Goal: Information Seeking & Learning: Learn about a topic

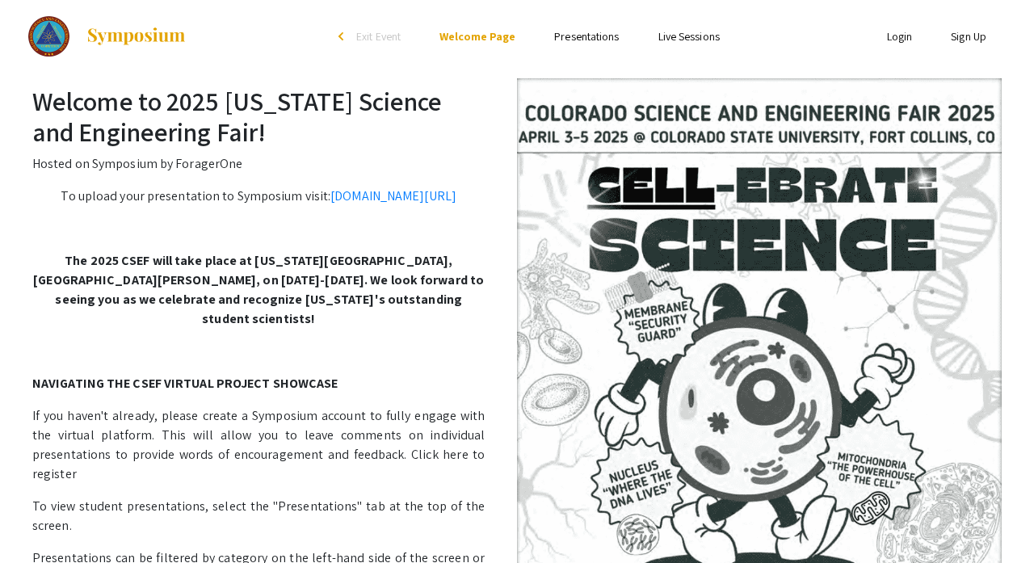
click at [587, 36] on link "Presentations" at bounding box center [586, 36] width 65 height 15
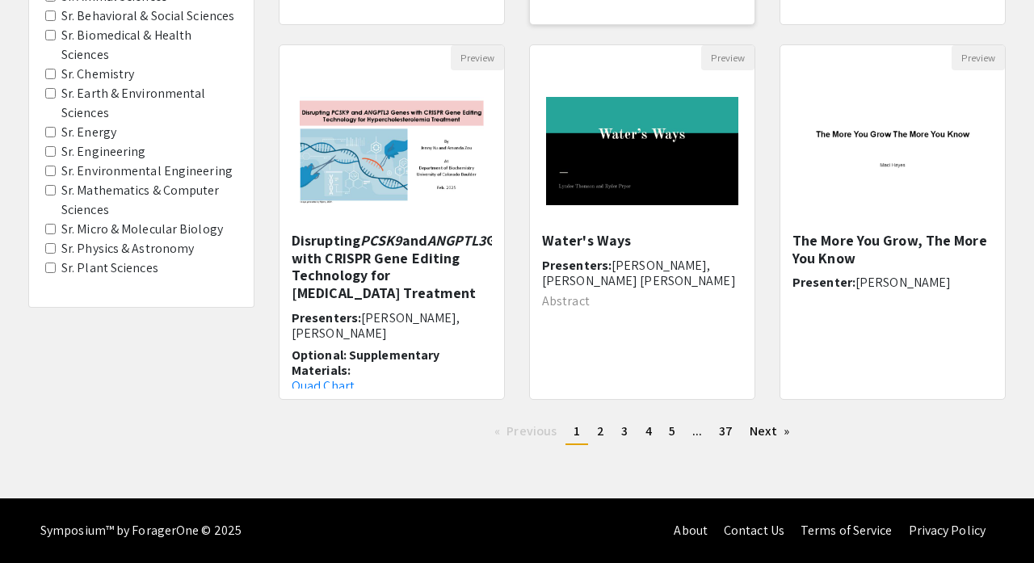
scroll to position [508, 0]
click at [596, 434] on link "page 2" at bounding box center [600, 431] width 23 height 24
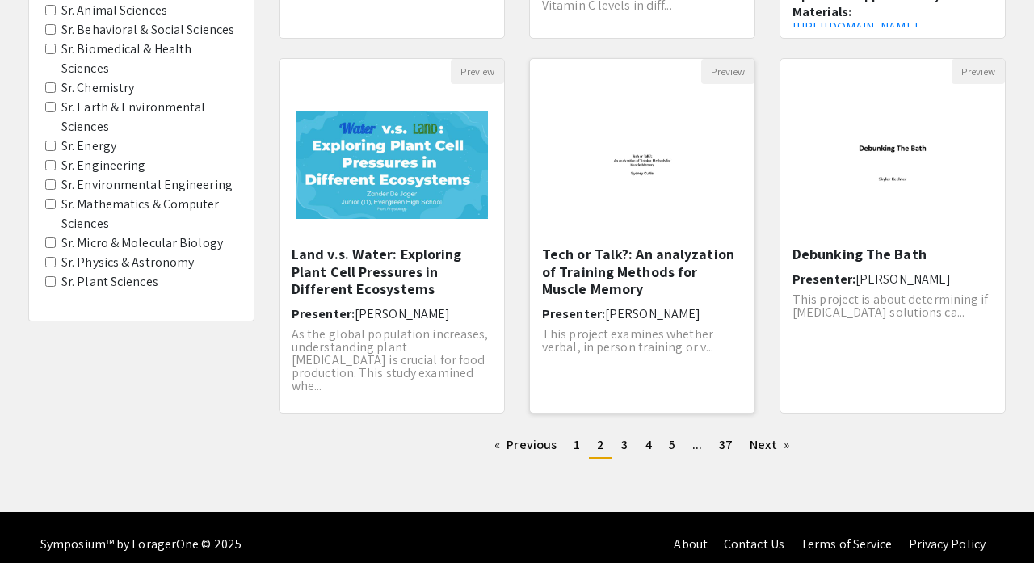
scroll to position [510, 0]
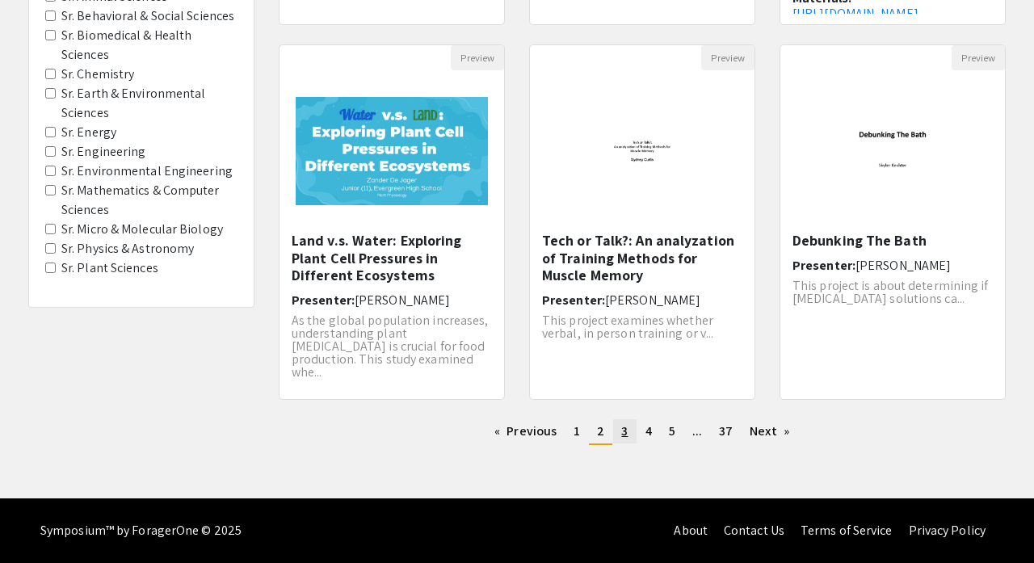
click at [623, 434] on span "3" at bounding box center [624, 430] width 6 height 17
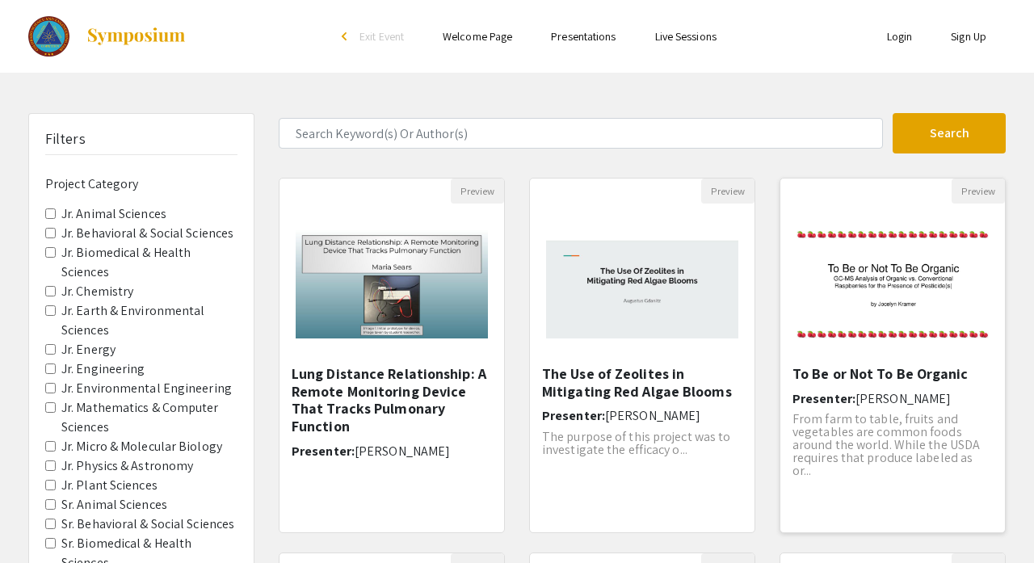
click at [997, 317] on img "Open Presentation <p>To Be or Not To Be Organic</p>" at bounding box center [892, 284] width 225 height 141
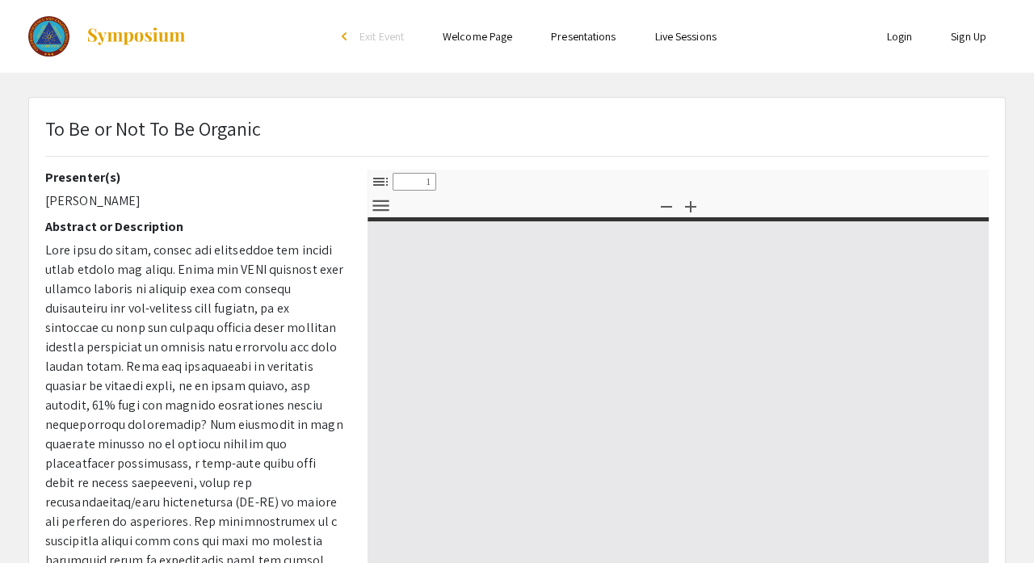
select select "custom"
type input "0"
select select "custom"
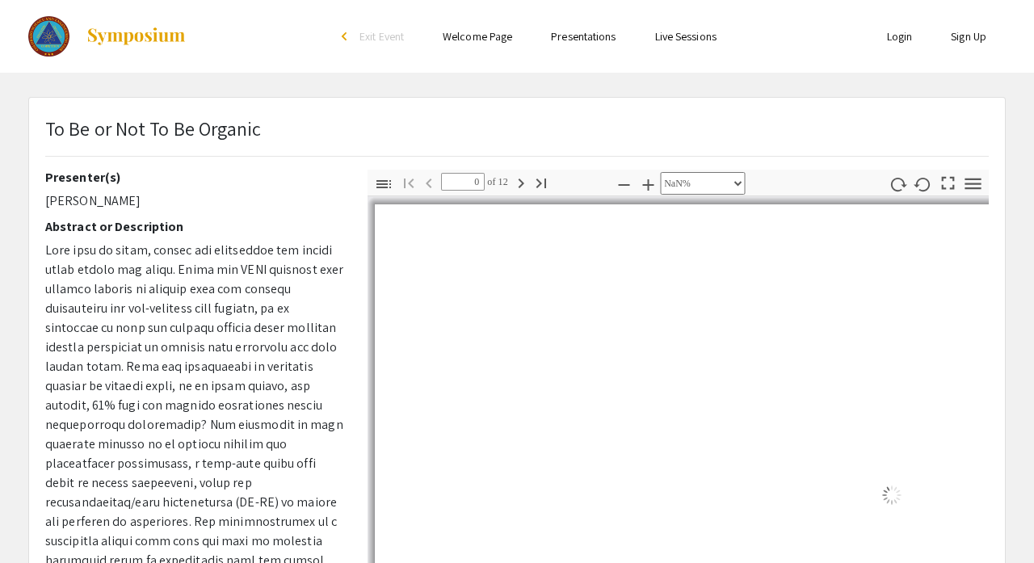
type input "1"
select select "auto"
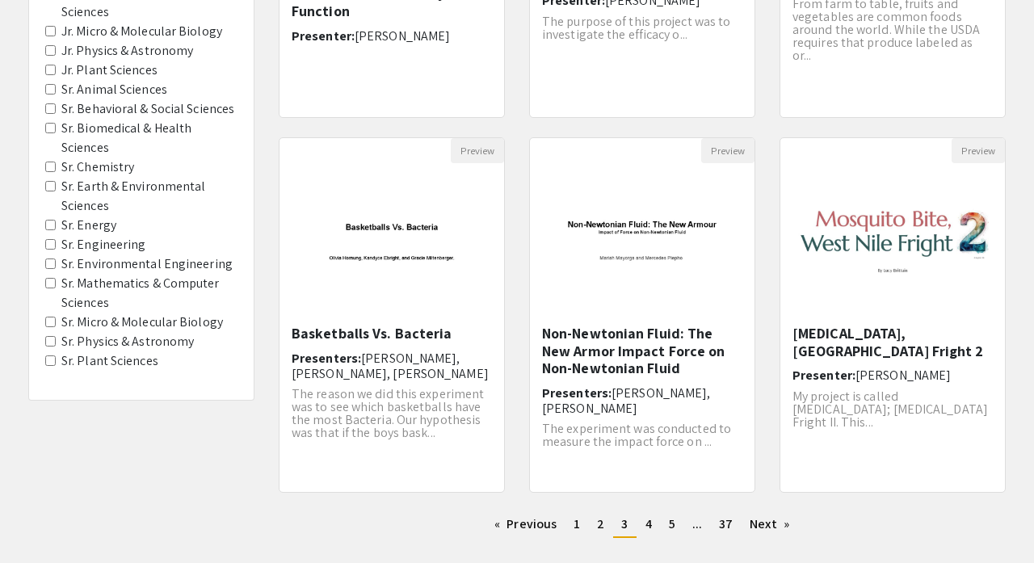
scroll to position [421, 0]
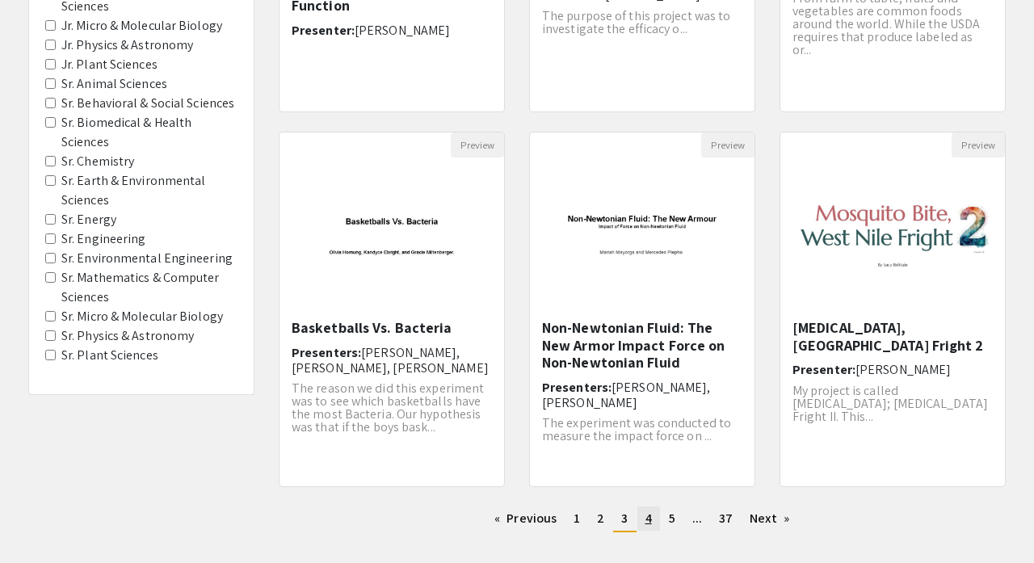
click at [649, 521] on span "4" at bounding box center [648, 518] width 6 height 17
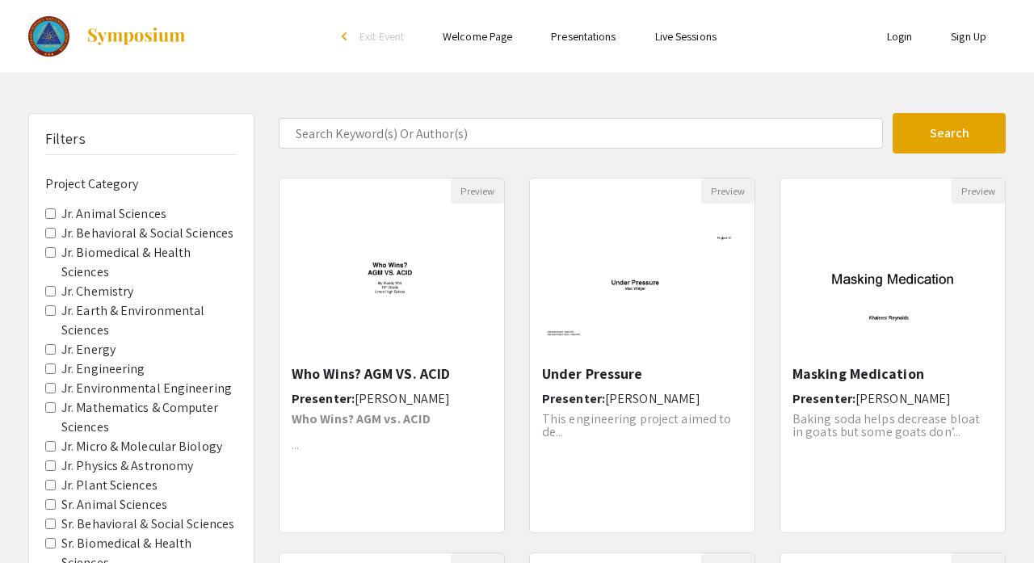
click at [116, 243] on label "Jr. Biomedical & Health Sciences" at bounding box center [149, 262] width 176 height 39
click at [56, 247] on Sciences "Jr. Biomedical & Health Sciences" at bounding box center [50, 252] width 11 height 11
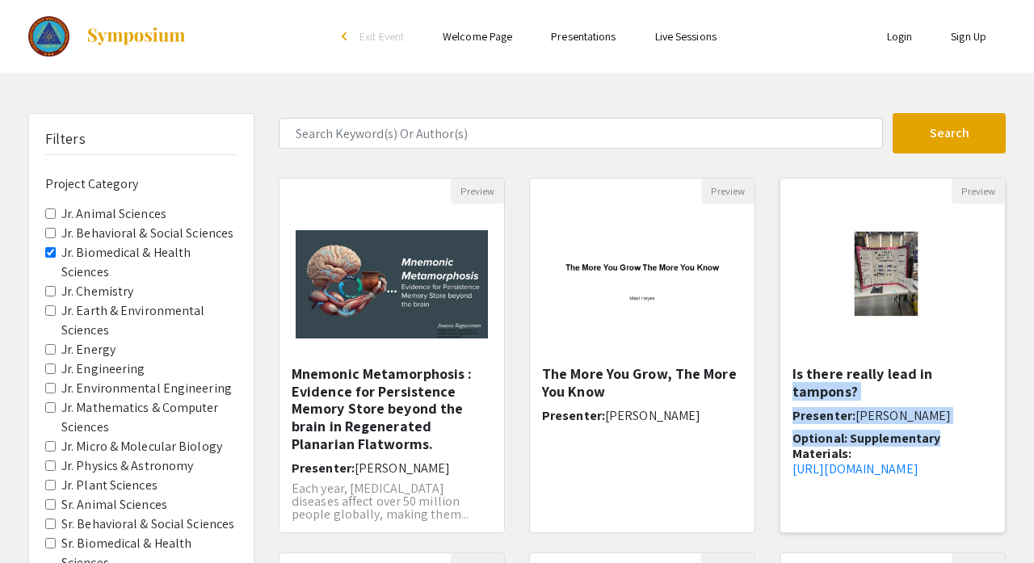
drag, startPoint x: 993, startPoint y: 380, endPoint x: 990, endPoint y: 428, distance: 47.8
click at [990, 428] on div "Is there really lead in tampons? Presenter: [PERSON_NAME] Optional: Supplementa…" at bounding box center [892, 449] width 225 height 169
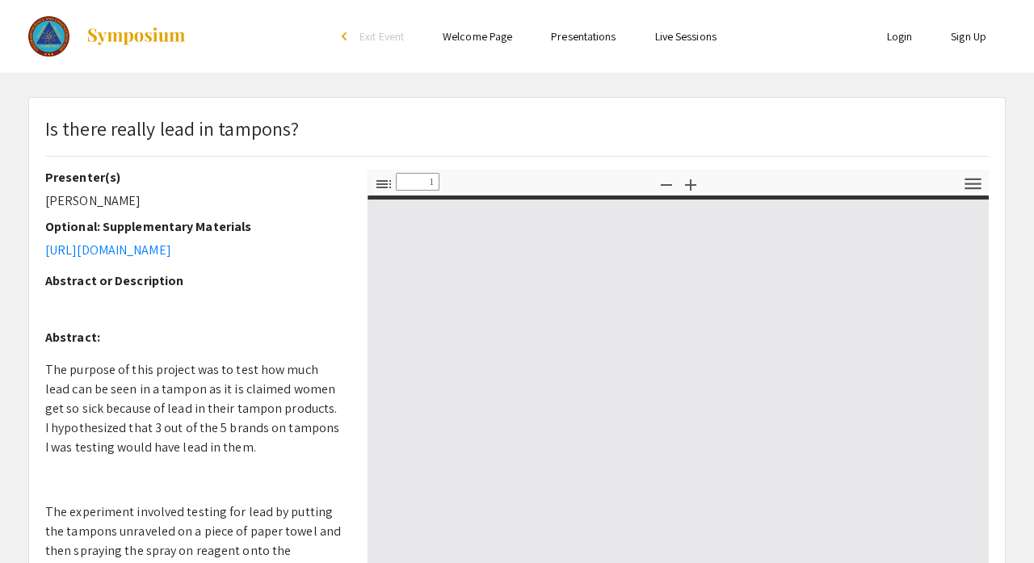
select select "custom"
type input "0"
select select "auto"
type input "1"
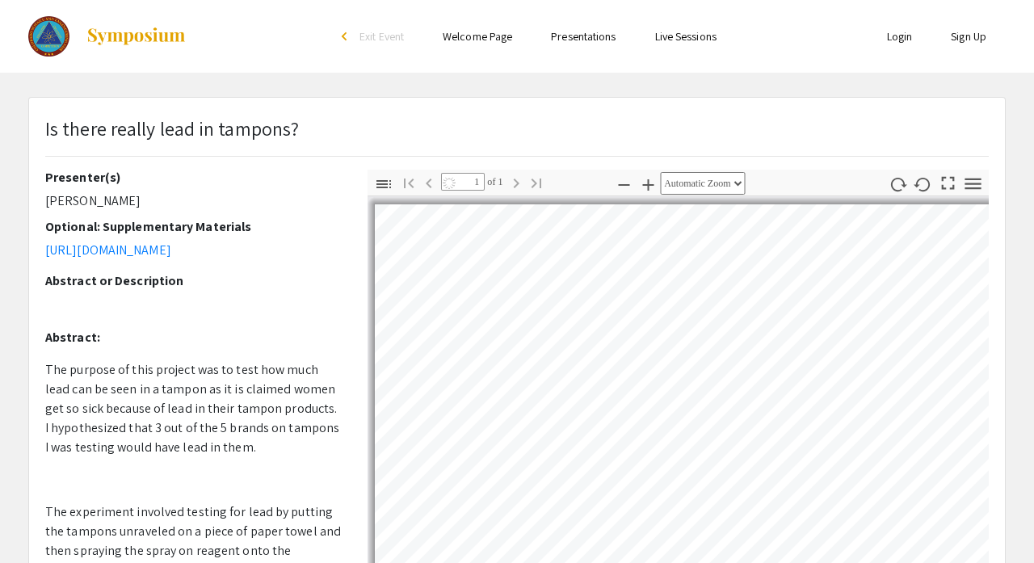
select select "auto"
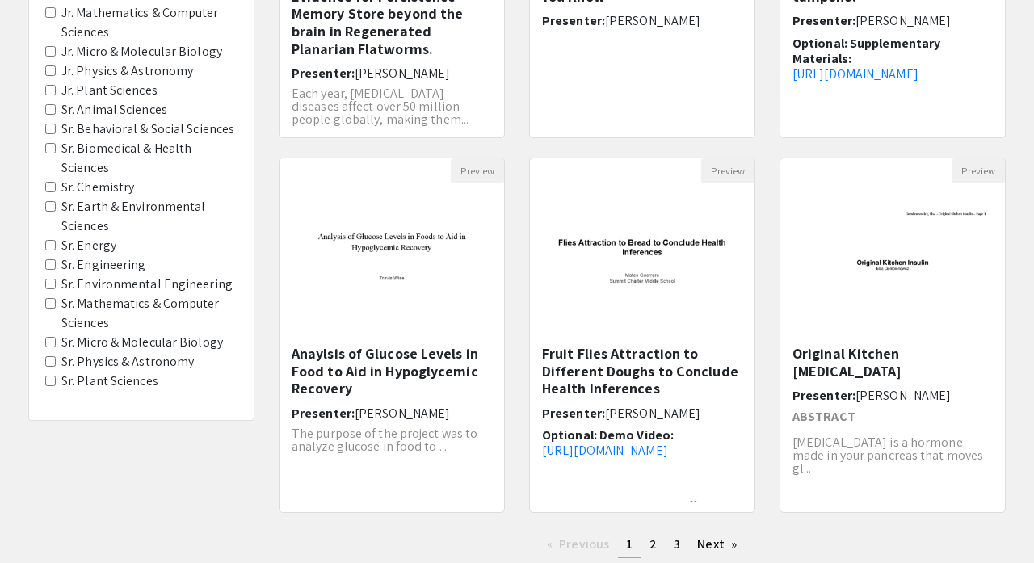
scroll to position [396, 0]
click at [713, 545] on link "Next page" at bounding box center [717, 544] width 56 height 24
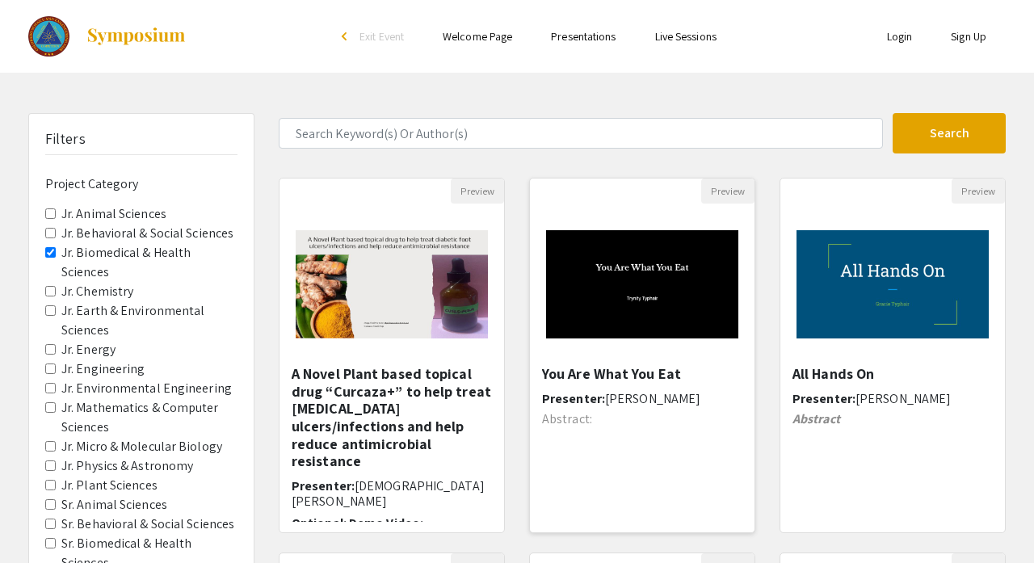
click at [612, 369] on h5 "You Are What You Eat" at bounding box center [642, 374] width 200 height 18
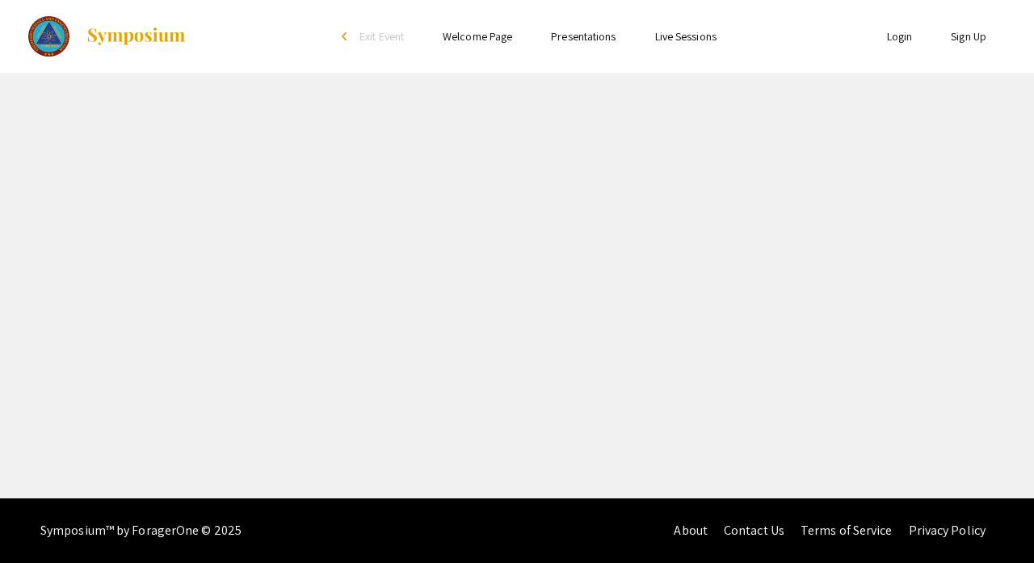
select select "custom"
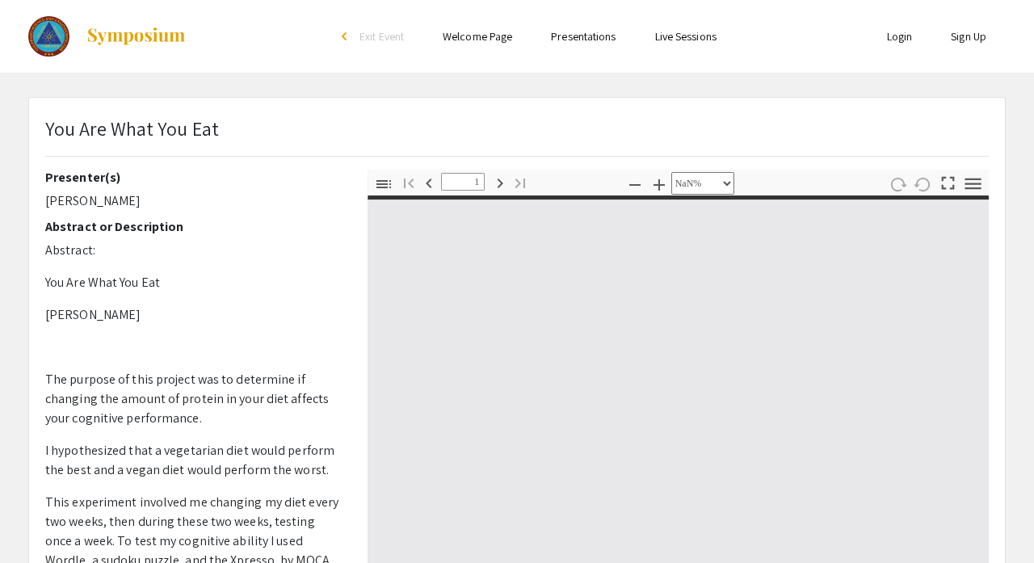
type input "0"
select select "custom"
type input "1"
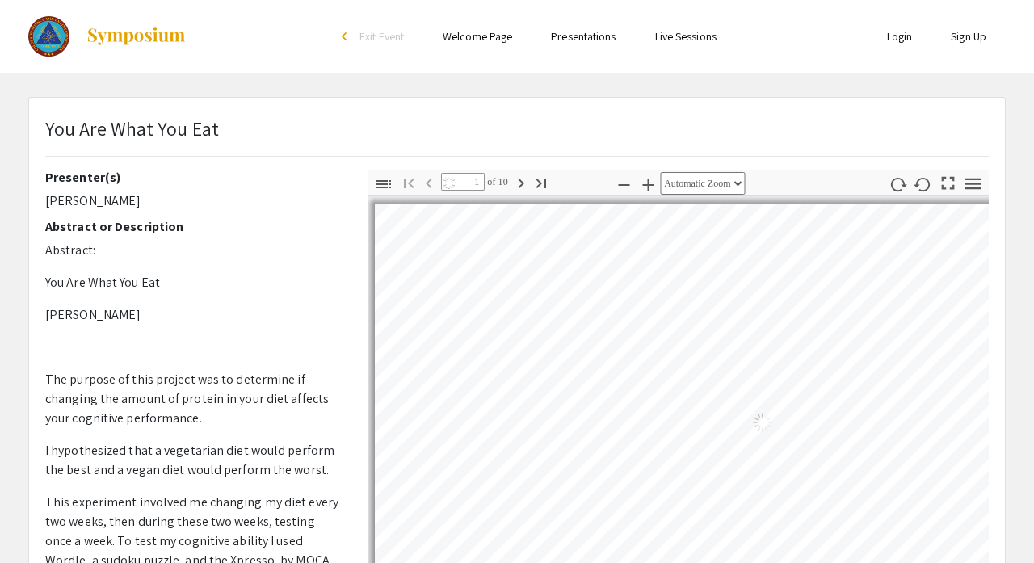
select select "auto"
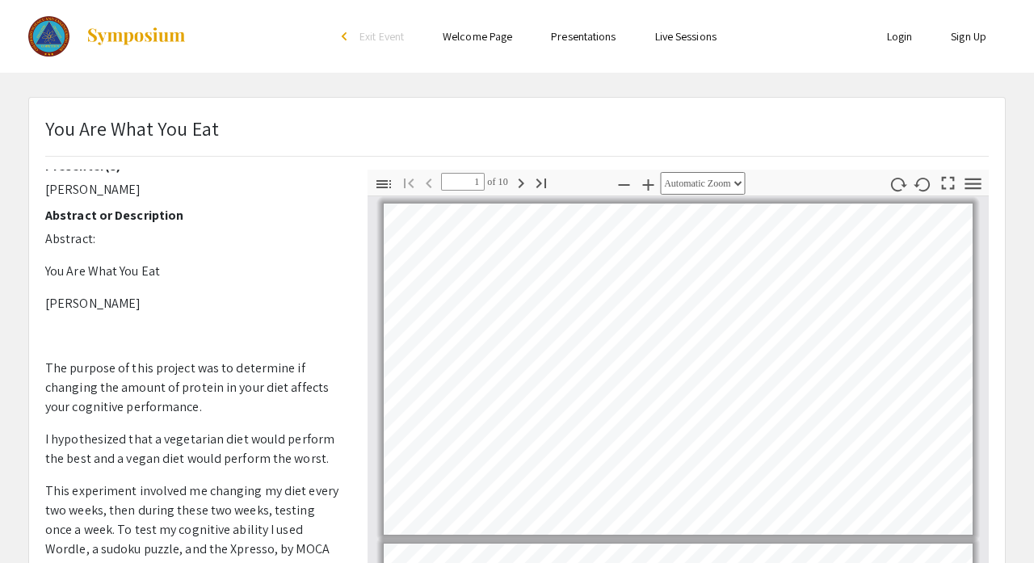
scroll to position [19, 0]
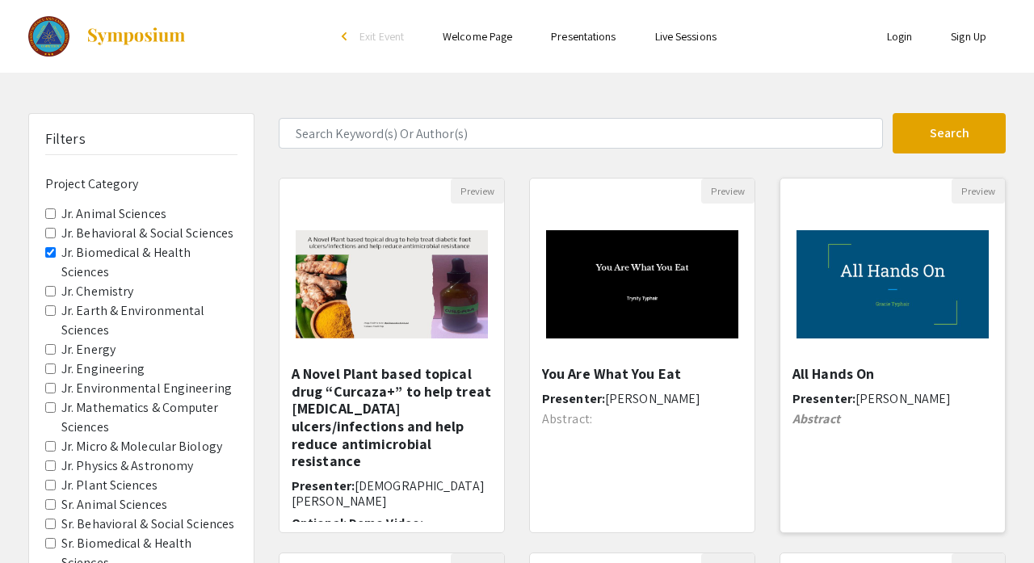
click at [850, 378] on h5 "All Hands On" at bounding box center [892, 374] width 200 height 18
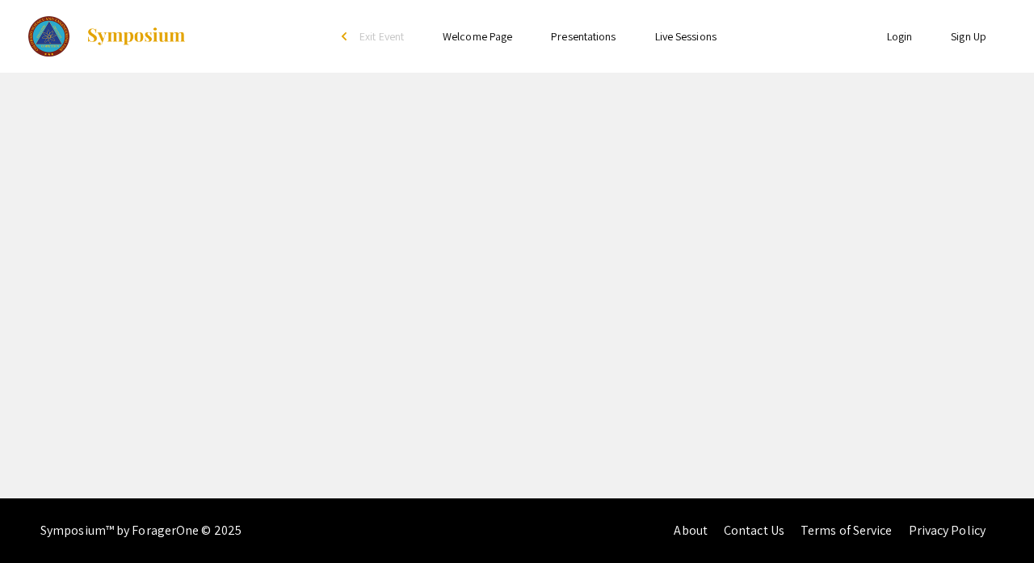
select select "custom"
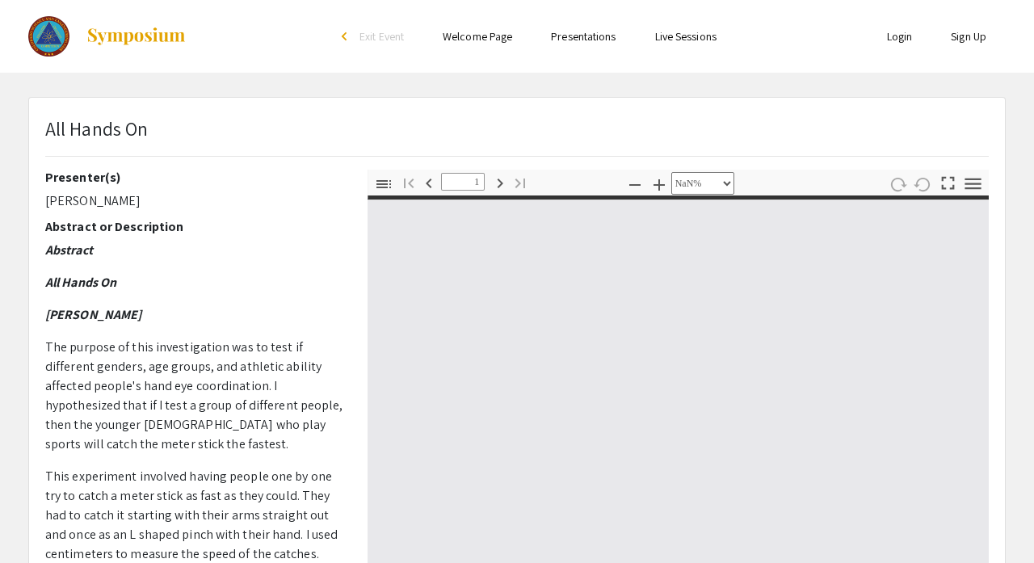
type input "0"
select select "auto"
type input "1"
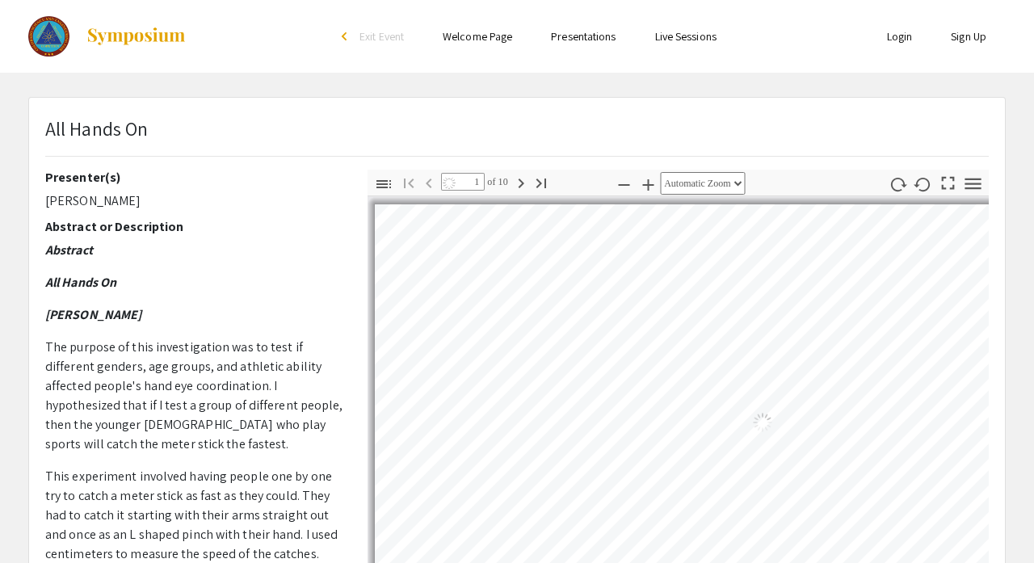
select select "auto"
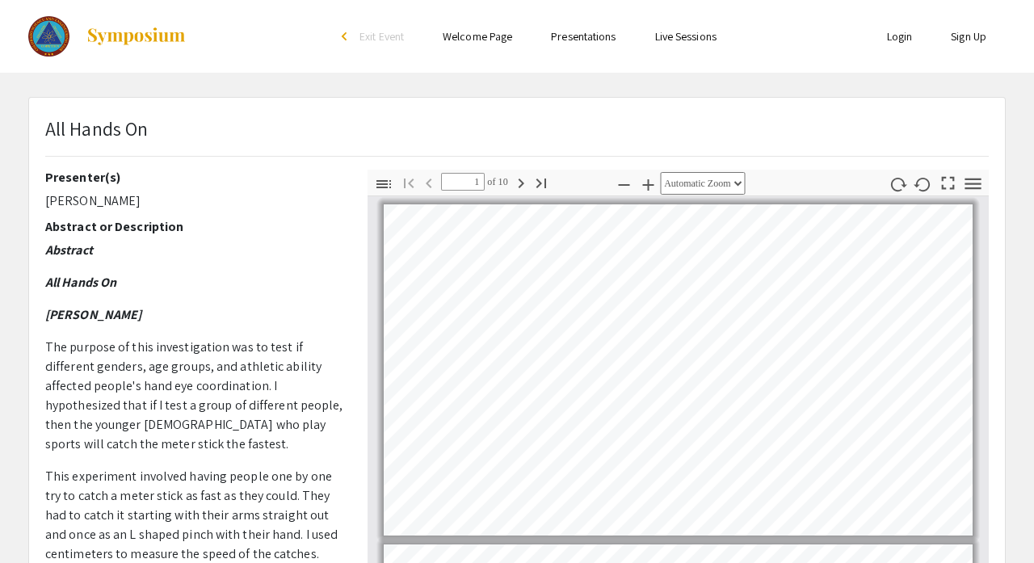
scroll to position [1, 0]
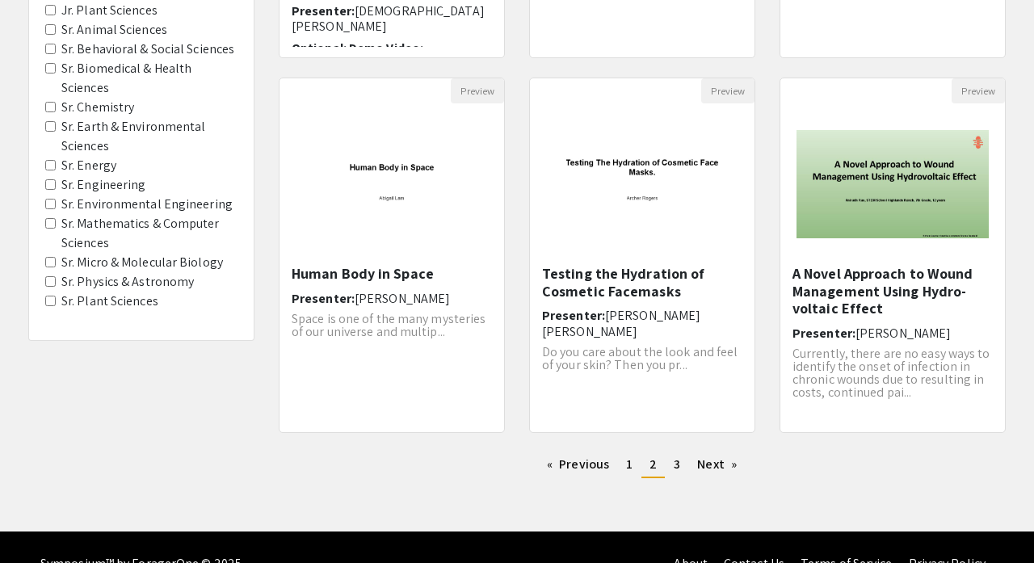
scroll to position [510, 0]
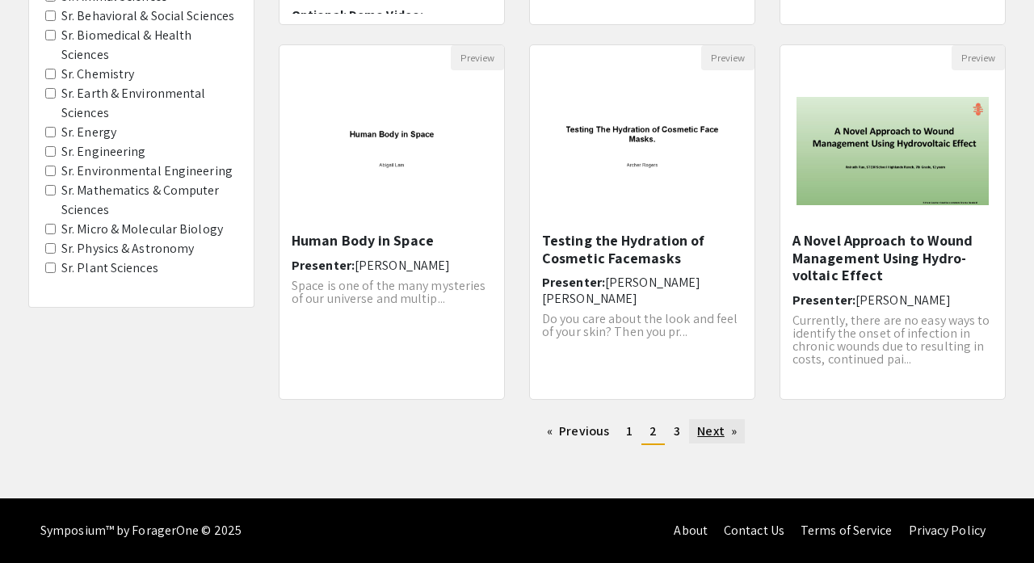
click at [712, 434] on link "Next page" at bounding box center [717, 431] width 56 height 24
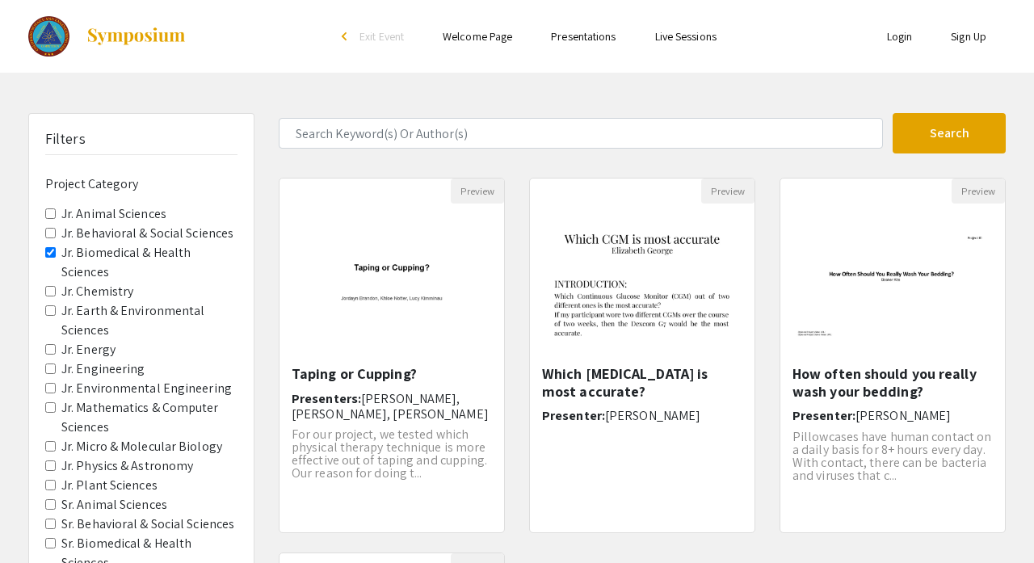
click at [1019, 422] on div "Filters Project Category Jr. Animal Sciences Jr. Behavioral & Social Sciences J…" at bounding box center [517, 539] width 1034 height 853
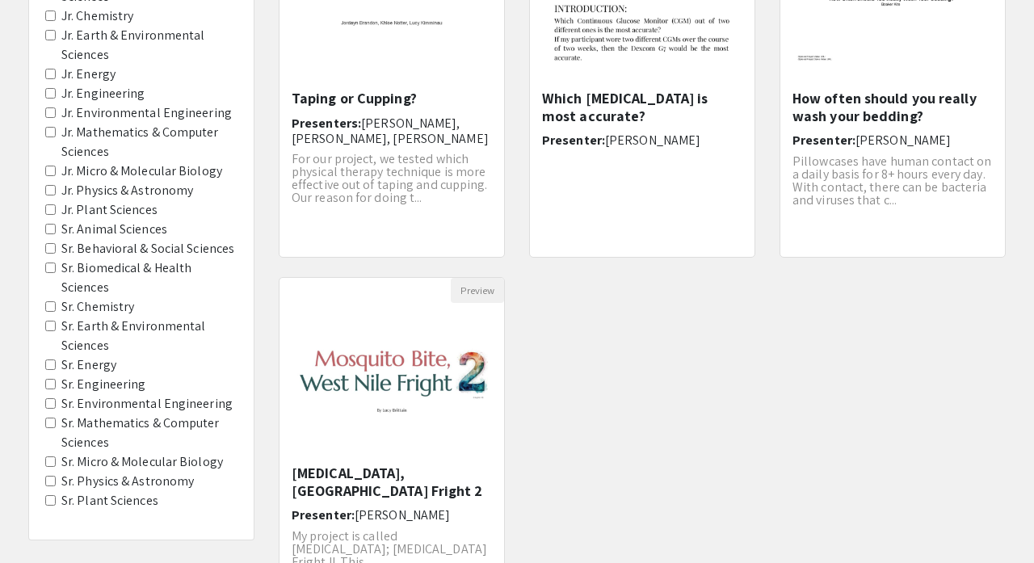
scroll to position [259, 0]
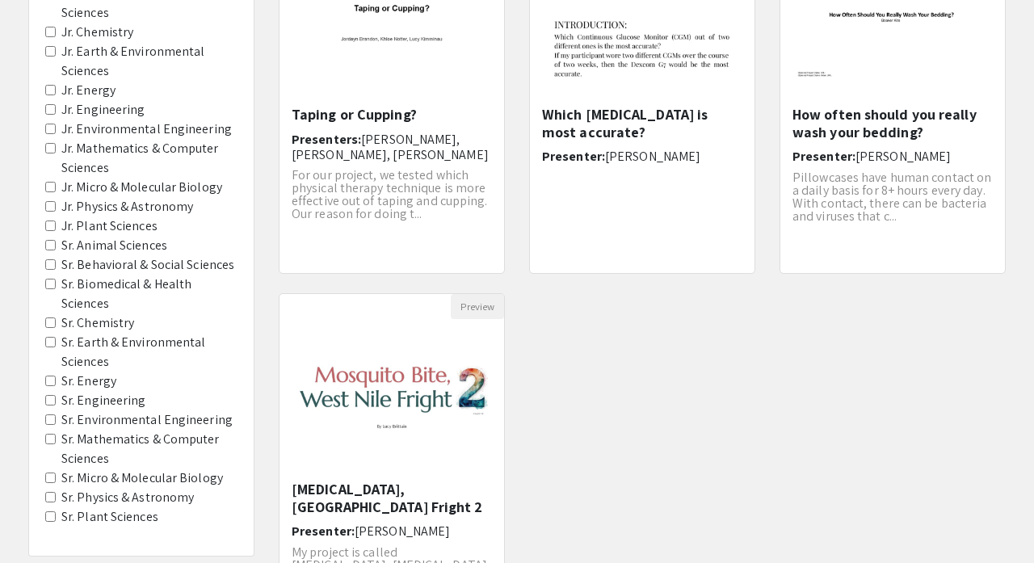
click at [134, 216] on label "Jr. Plant Sciences" at bounding box center [109, 225] width 96 height 19
click at [56, 221] on Sciences "Jr. Plant Sciences" at bounding box center [50, 226] width 11 height 11
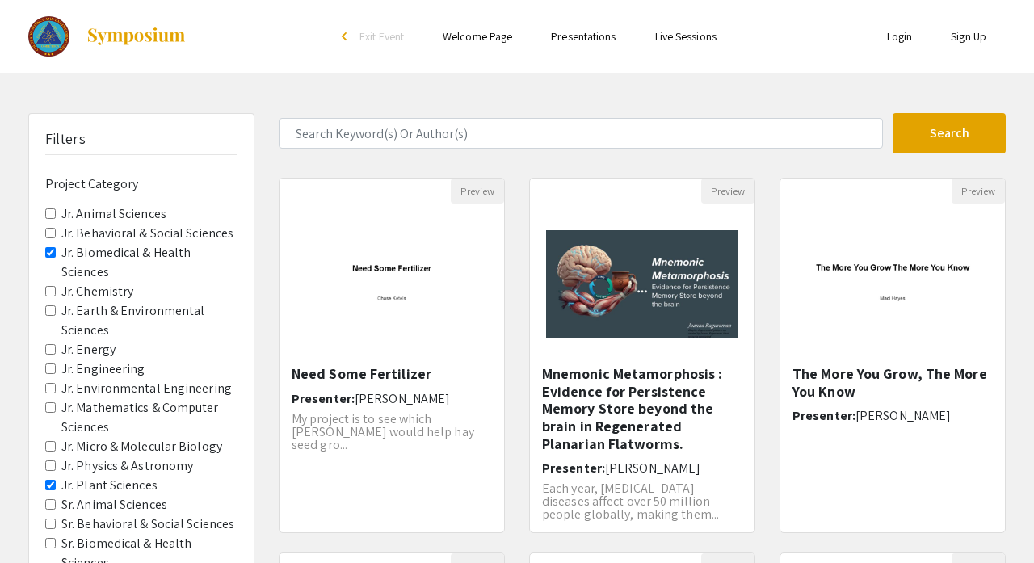
click at [49, 247] on Sciences "Jr. Biomedical & Health Sciences" at bounding box center [50, 252] width 11 height 11
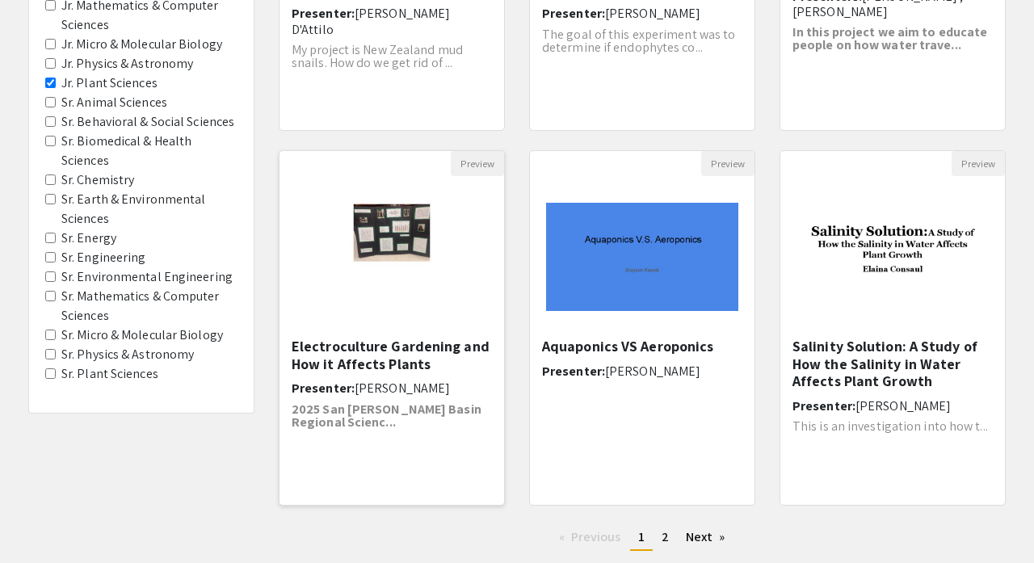
scroll to position [440, 0]
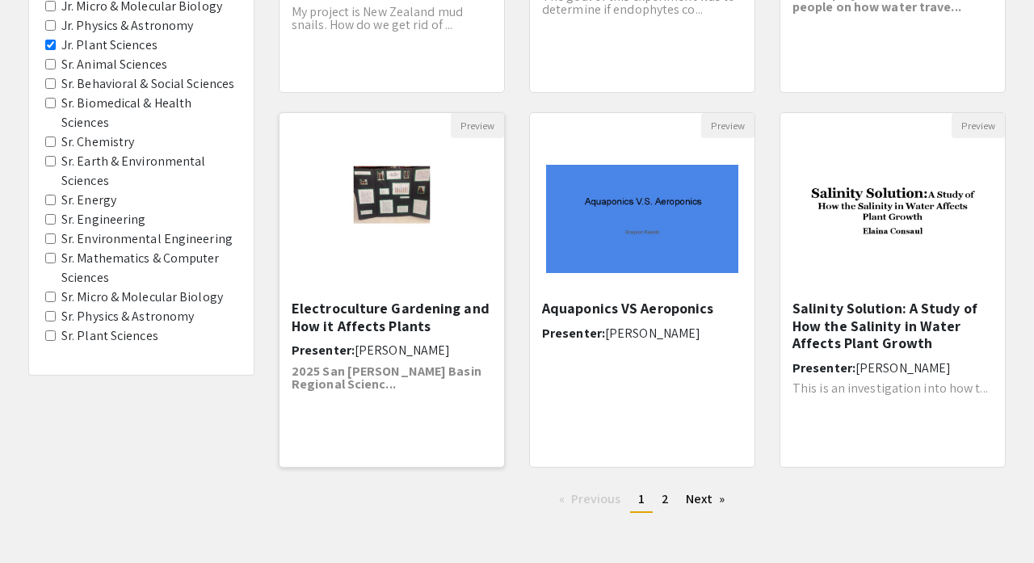
click at [389, 365] on strong "2025 San [PERSON_NAME] Basin Regional Scienc..." at bounding box center [387, 378] width 190 height 30
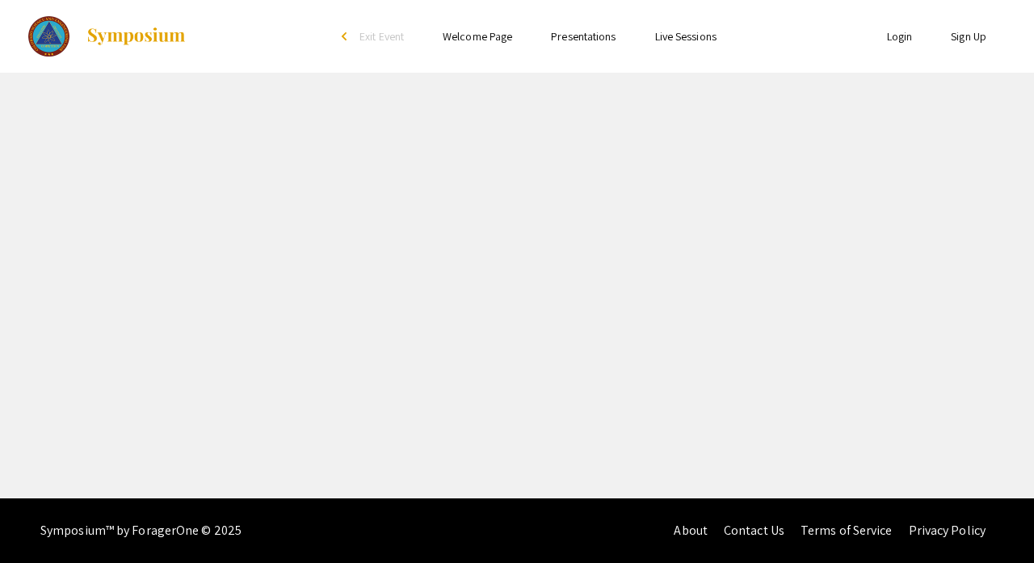
select select "custom"
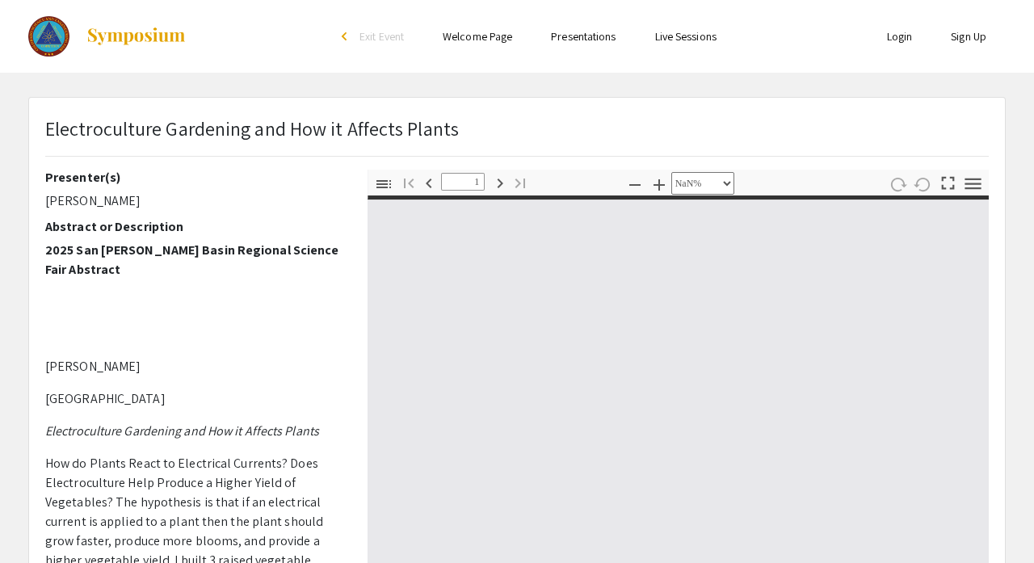
type input "0"
select select "auto"
type input "1"
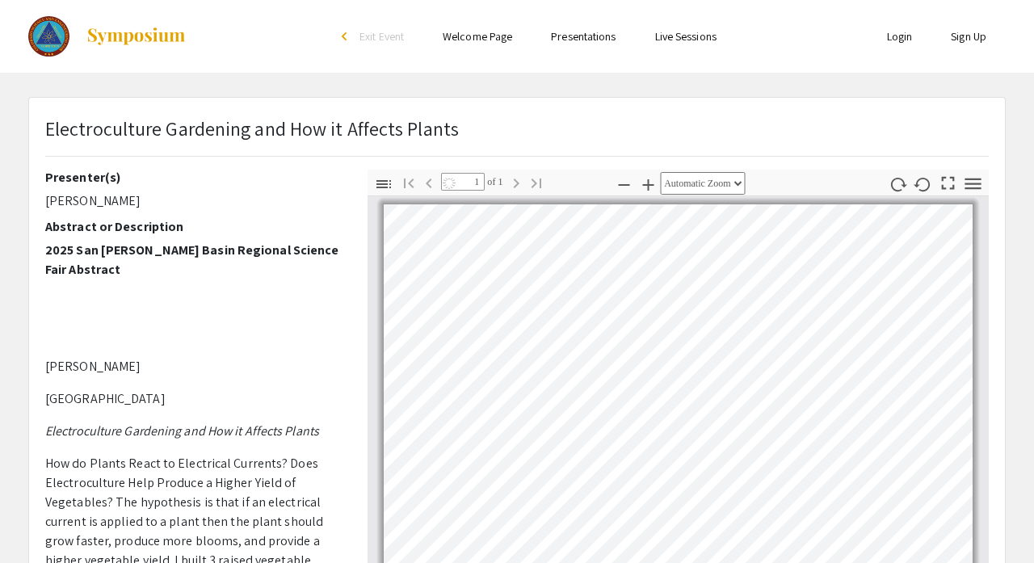
select select "auto"
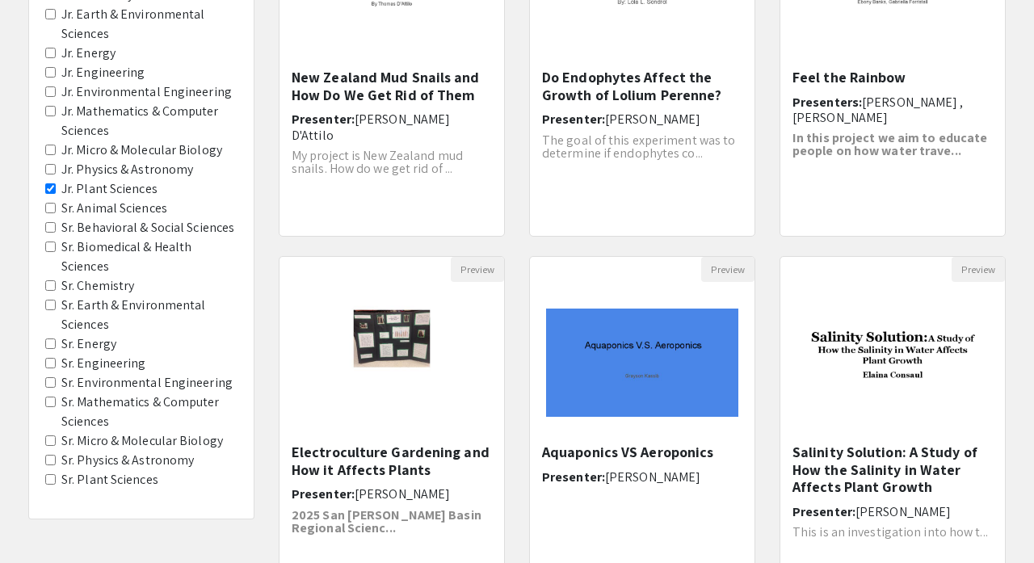
scroll to position [349, 0]
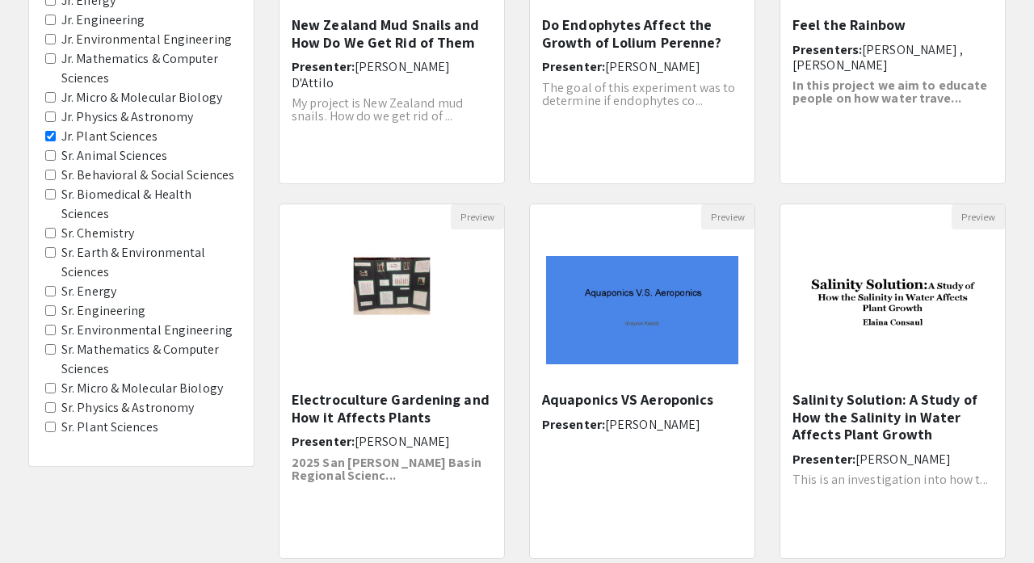
click at [46, 189] on Sciences "Sr. Biomedical & Health Sciences" at bounding box center [50, 194] width 11 height 11
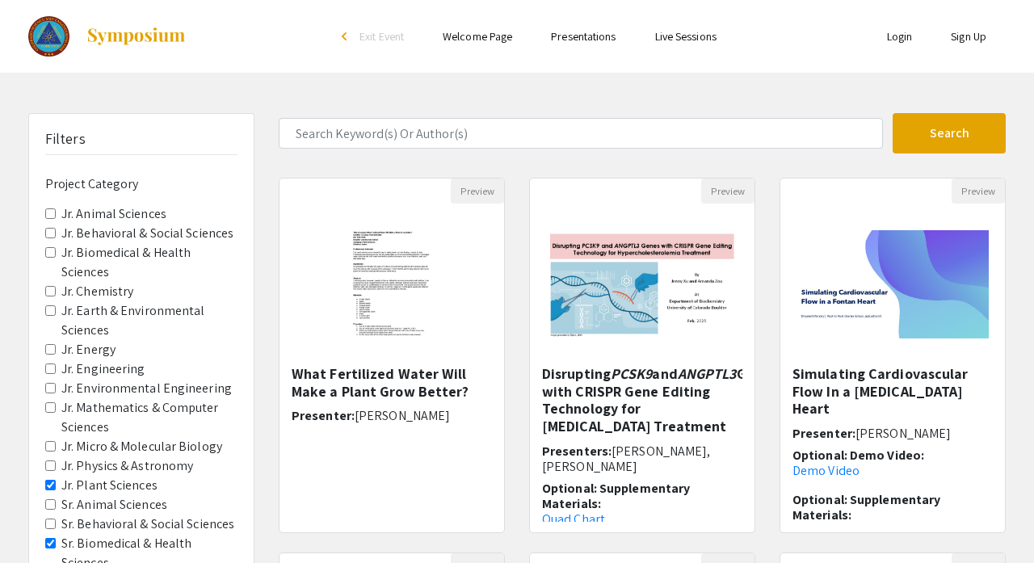
click at [48, 480] on Sciences "Jr. Plant Sciences" at bounding box center [50, 485] width 11 height 11
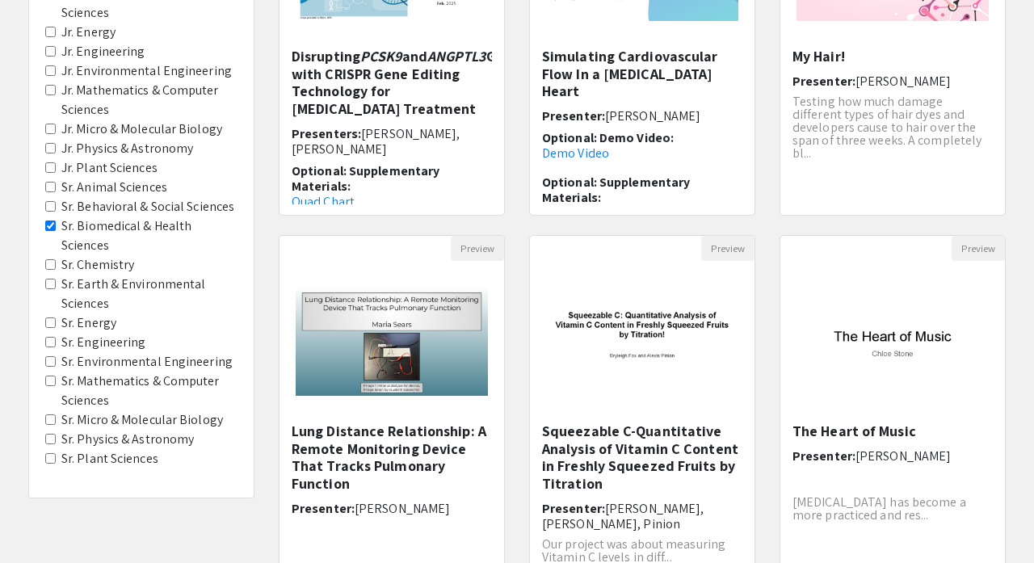
scroll to position [319, 0]
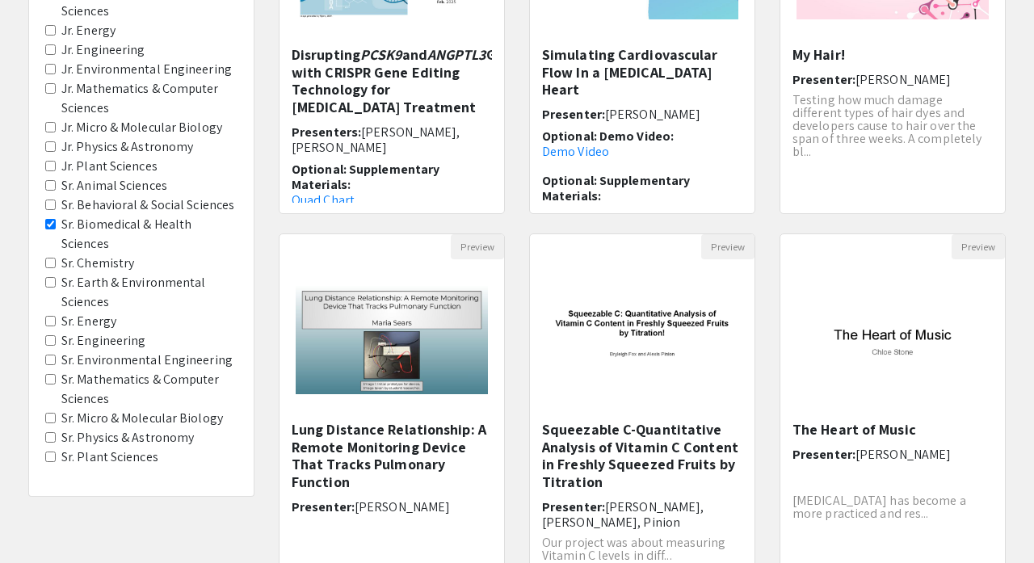
click at [1019, 280] on div "Filters Project Category Jr. Animal Sciences Jr. Behavioral & Social Sciences J…" at bounding box center [517, 220] width 1034 height 853
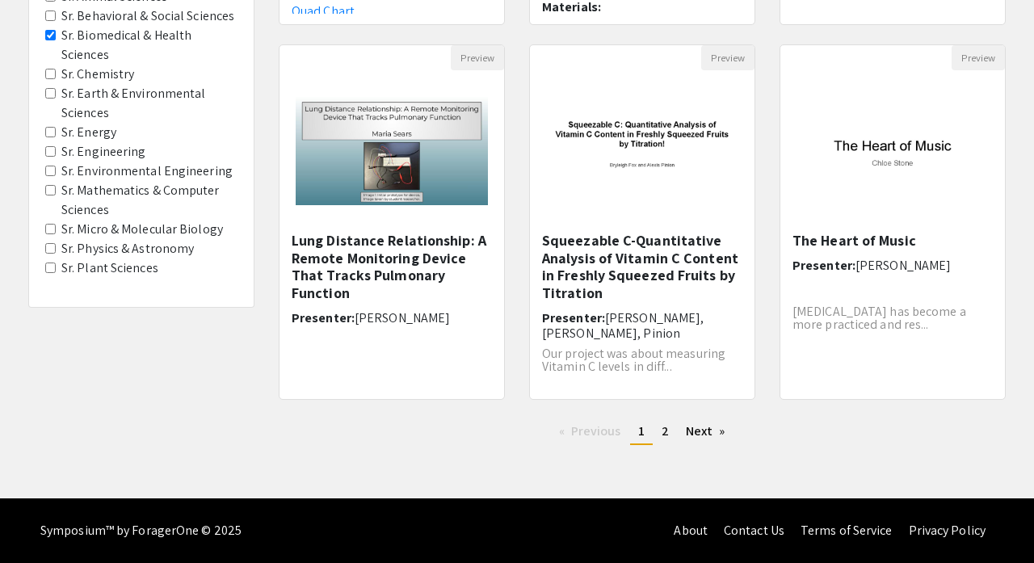
scroll to position [508, 0]
click at [703, 426] on link "Next page" at bounding box center [706, 431] width 56 height 24
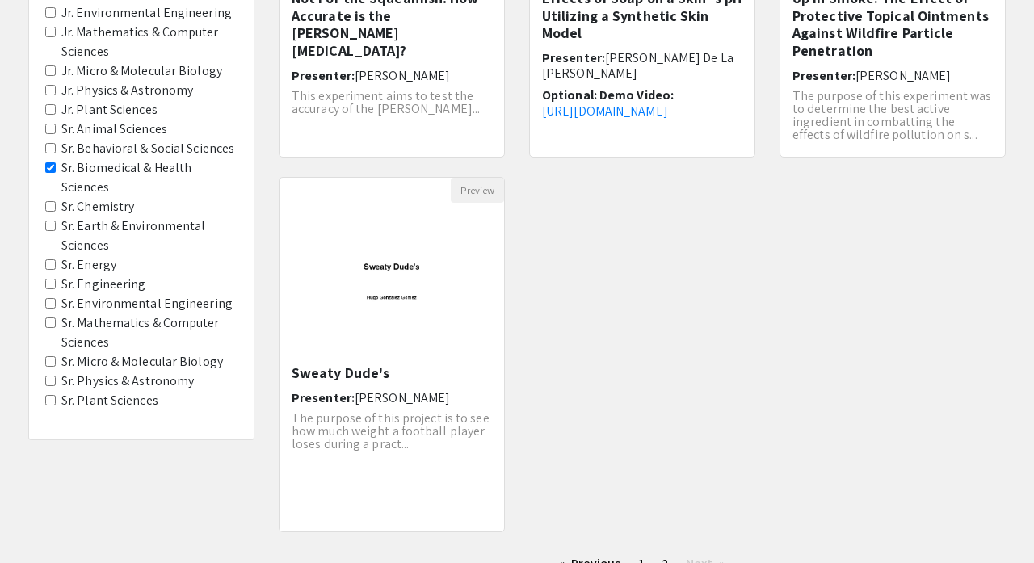
scroll to position [376, 0]
click at [269, 187] on div "Preview Sweaty Dude's Presenter: [PERSON_NAME] The purpose of this project is t…" at bounding box center [392, 363] width 250 height 375
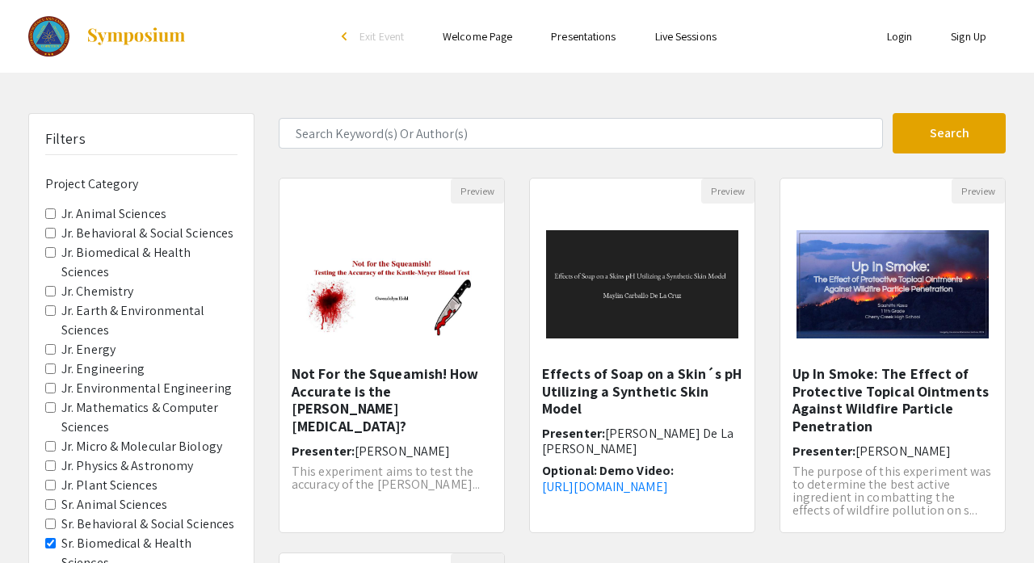
scroll to position [0, 0]
click at [597, 35] on link "Presentations" at bounding box center [583, 36] width 65 height 15
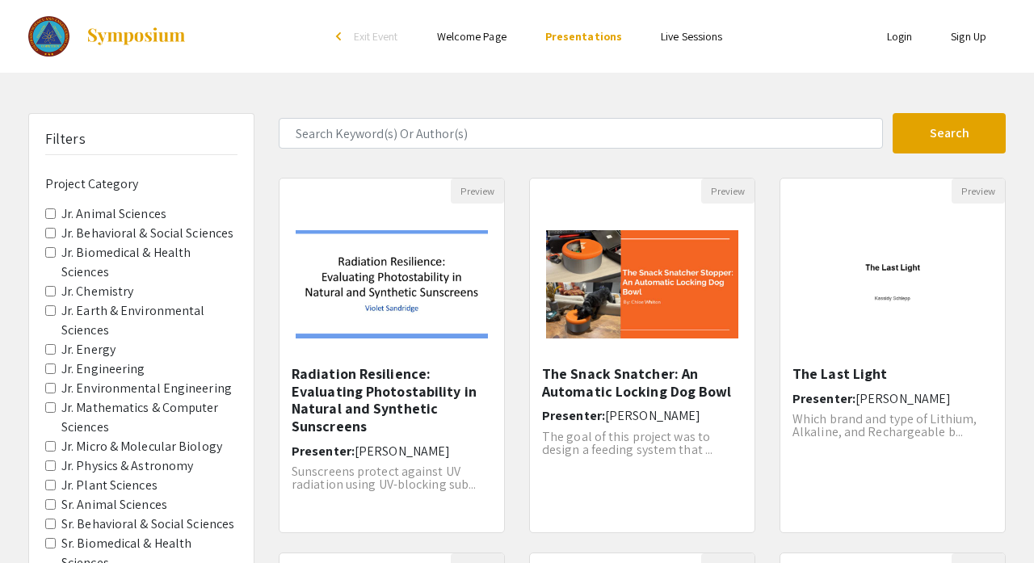
click at [505, 36] on link "Welcome Page" at bounding box center [471, 36] width 69 height 15
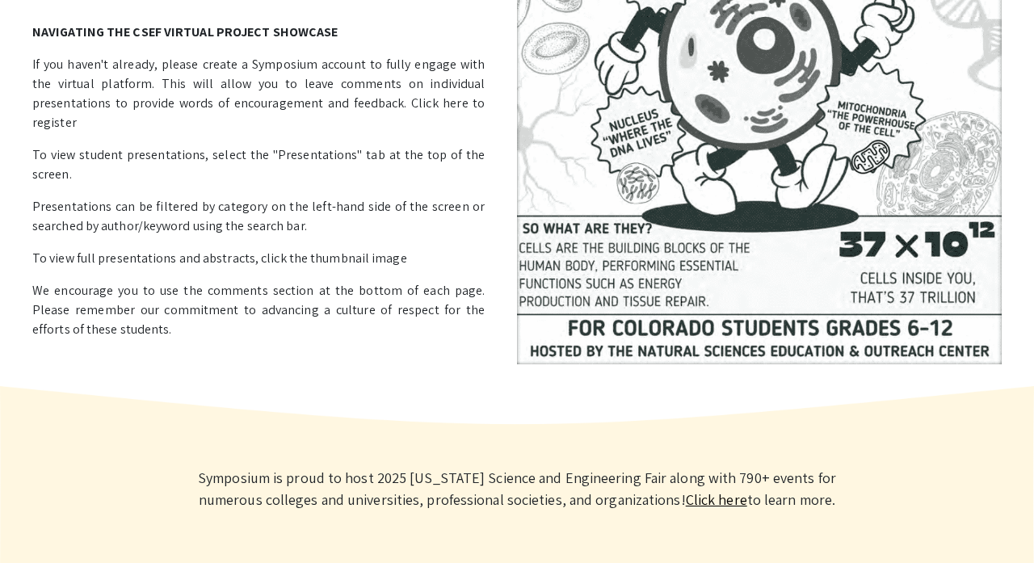
scroll to position [355, 0]
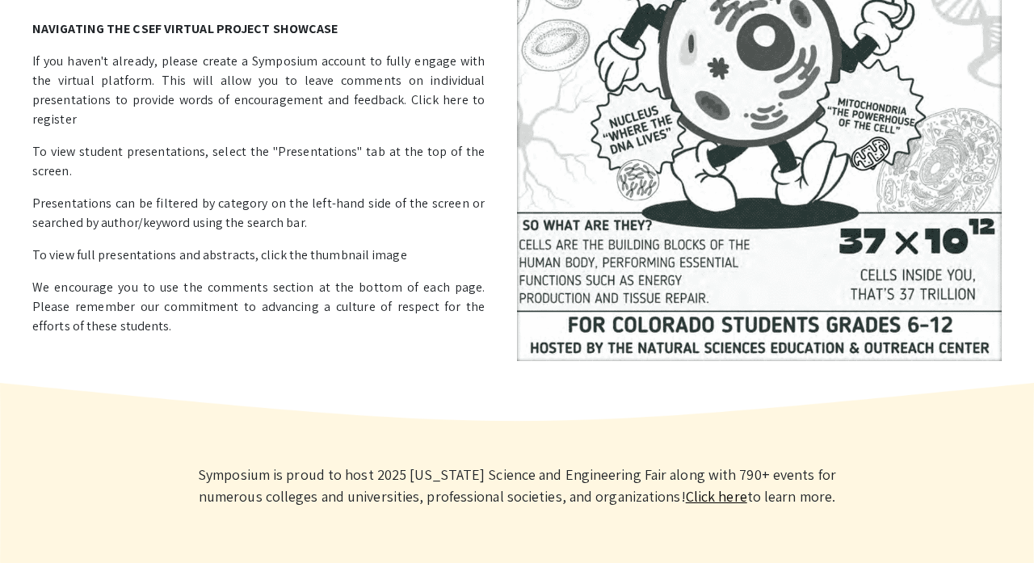
click at [686, 493] on link "Click here" at bounding box center [716, 496] width 61 height 19
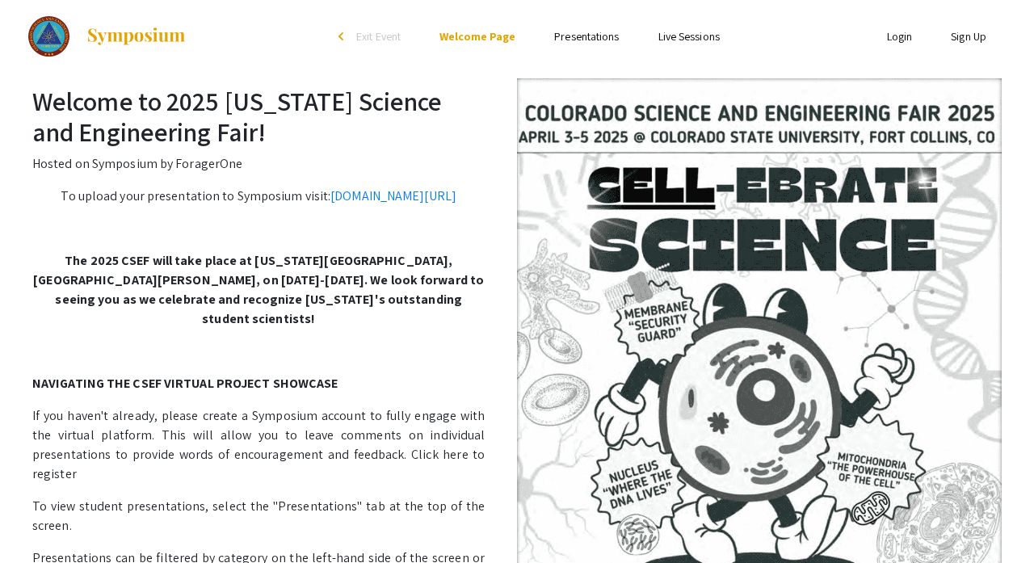
scroll to position [0, 0]
